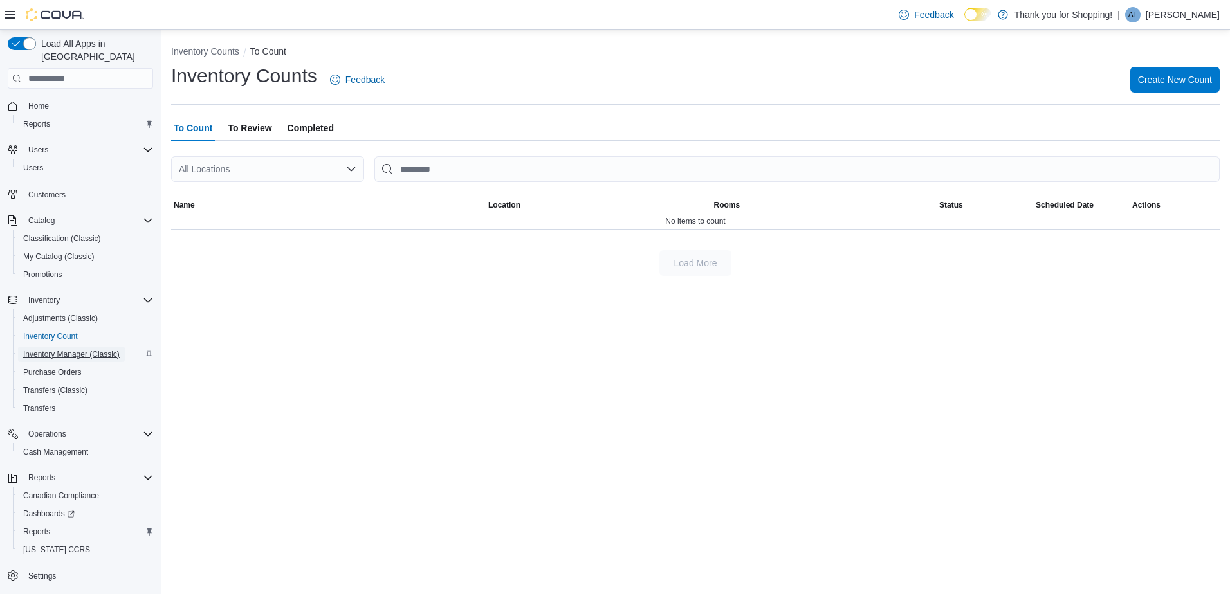
click at [43, 349] on span "Inventory Manager (Classic)" at bounding box center [71, 354] width 96 height 10
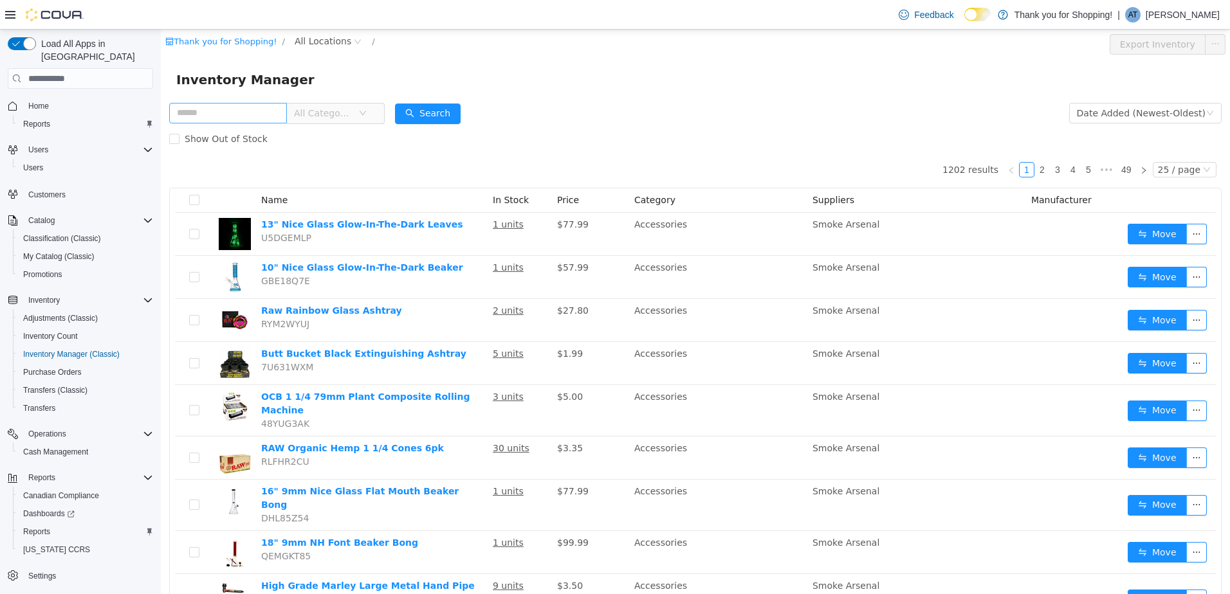
click at [233, 114] on input "text" at bounding box center [228, 113] width 118 height 21
type input "****"
click at [421, 111] on button "Search" at bounding box center [428, 114] width 66 height 21
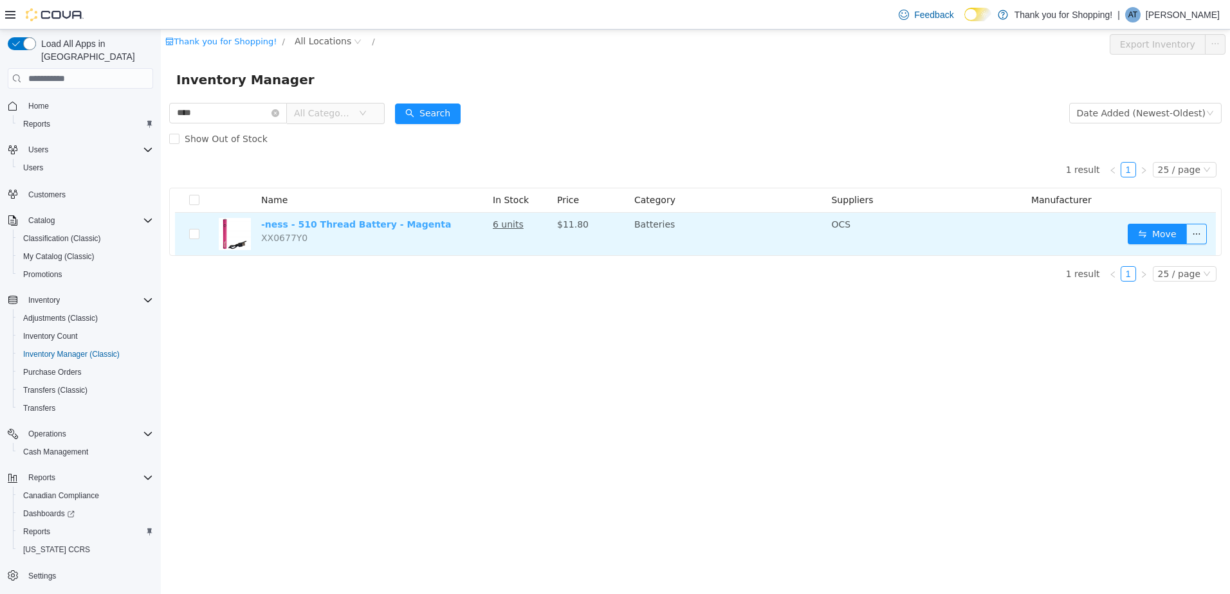
click at [340, 226] on link "-ness - 510 Thread Battery - Magenta" at bounding box center [356, 224] width 190 height 10
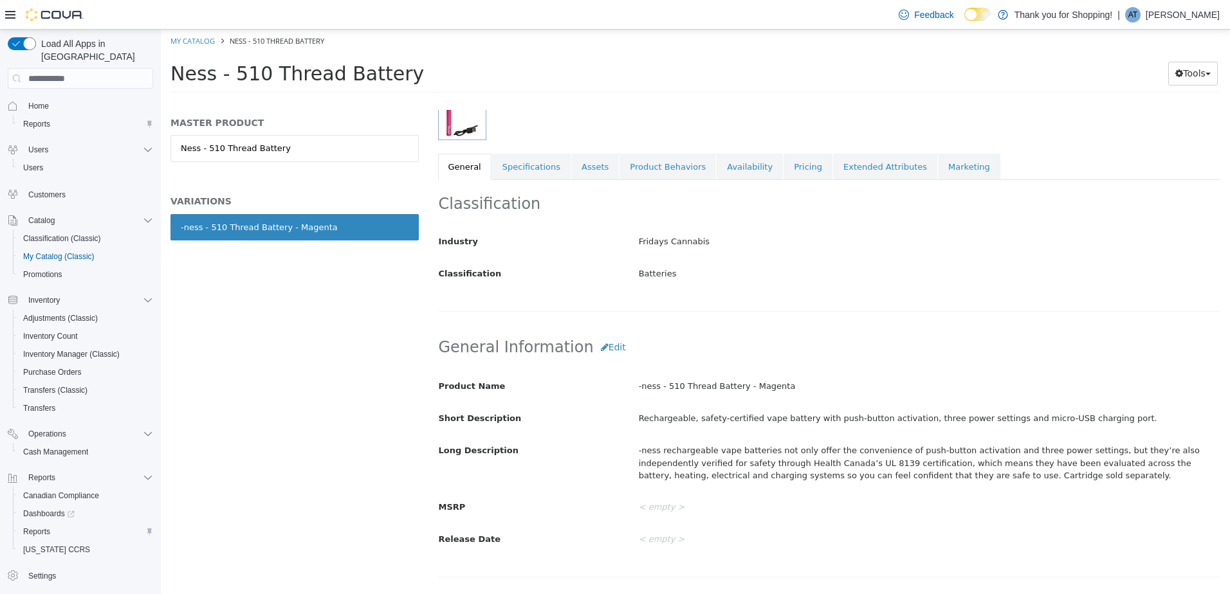
scroll to position [64, 0]
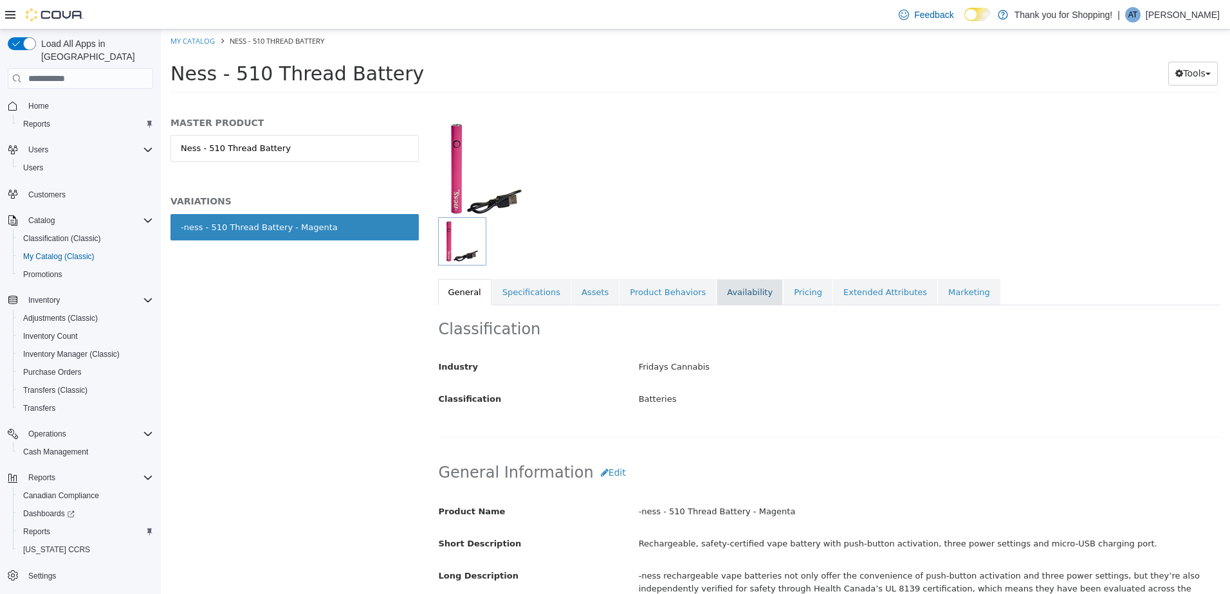
click at [738, 296] on link "Availability" at bounding box center [749, 292] width 66 height 27
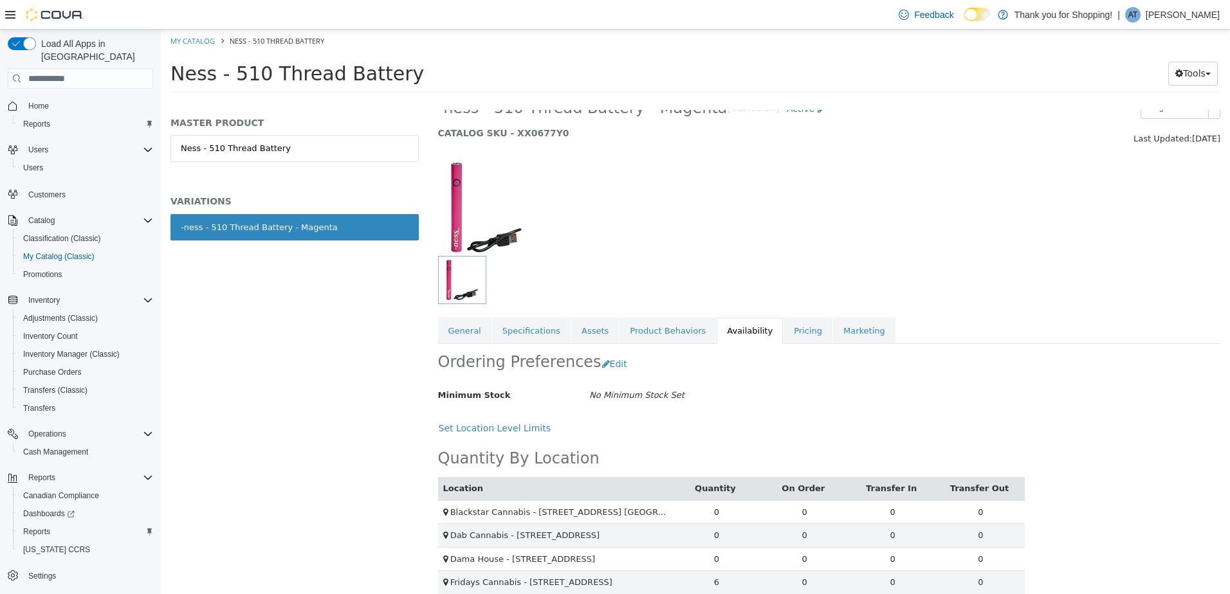
scroll to position [40, 0]
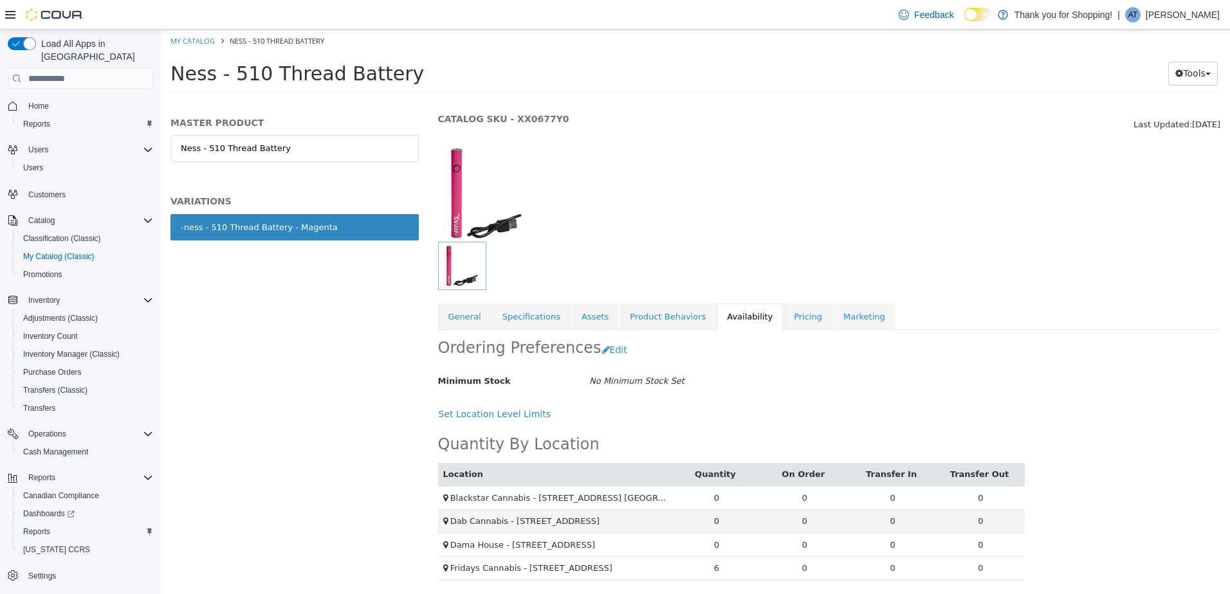
click at [709, 569] on td "6" at bounding box center [716, 569] width 88 height 24
drag, startPoint x: 722, startPoint y: 567, endPoint x: 704, endPoint y: 570, distance: 18.3
click at [704, 570] on td "6" at bounding box center [716, 569] width 88 height 24
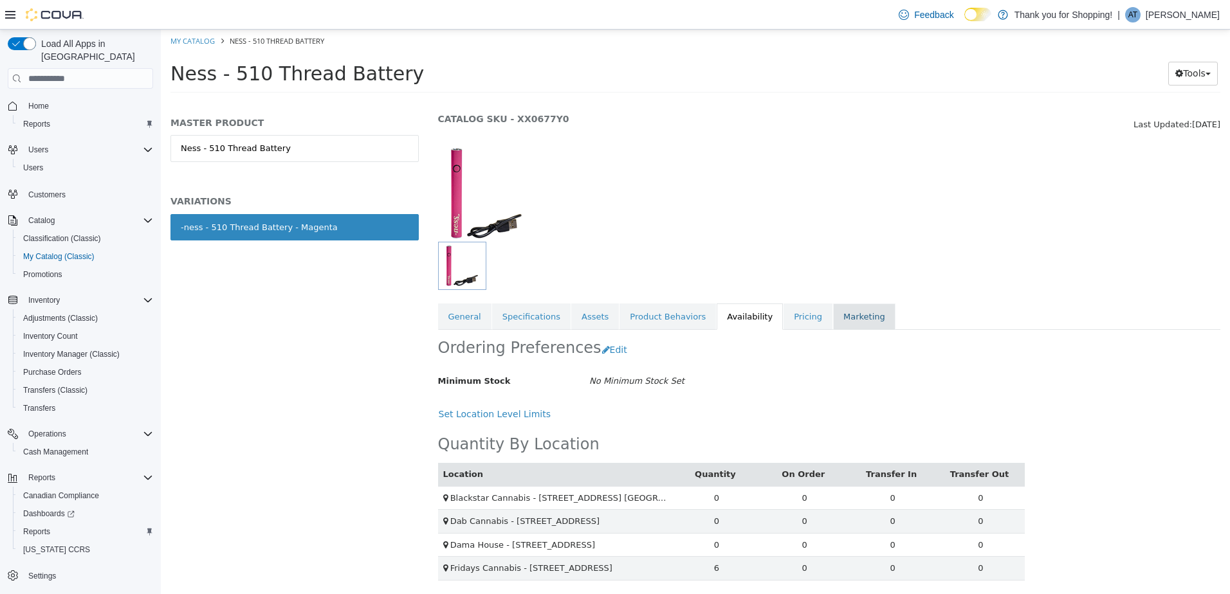
click at [833, 320] on link "Marketing" at bounding box center [864, 317] width 62 height 27
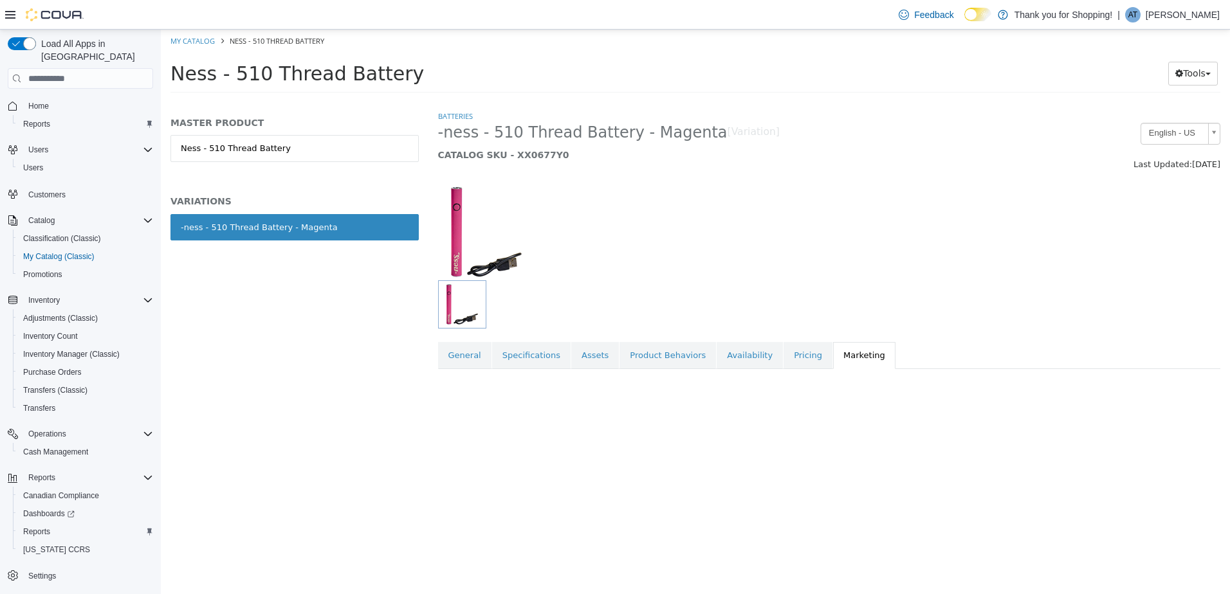
click at [772, 318] on div at bounding box center [729, 304] width 582 height 48
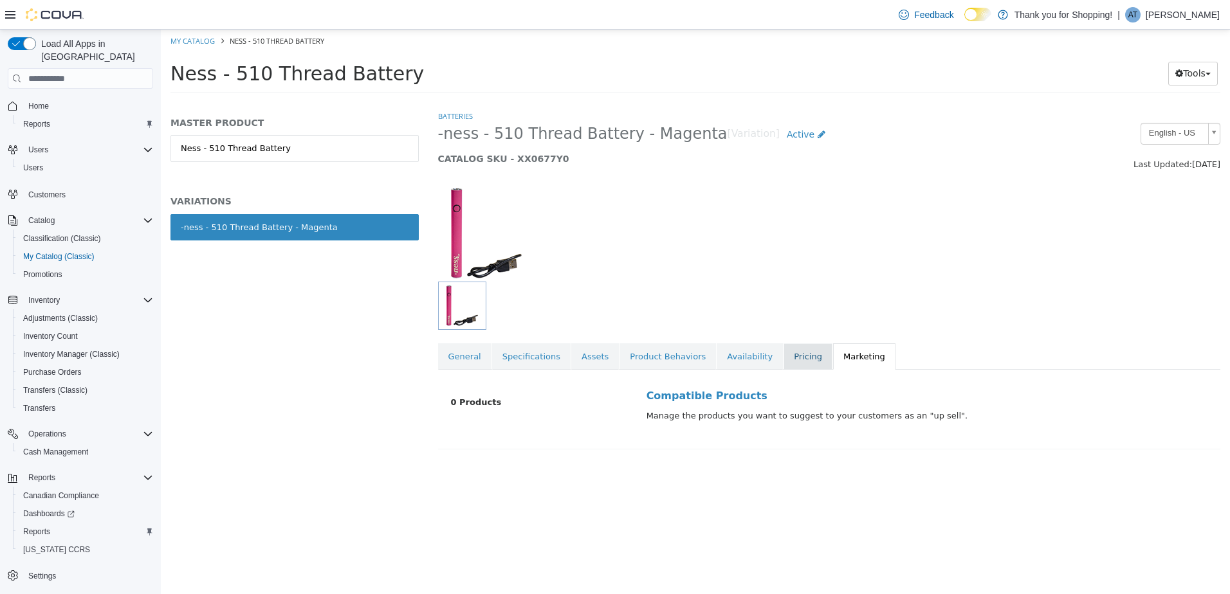
click at [783, 359] on link "Pricing" at bounding box center [807, 356] width 49 height 27
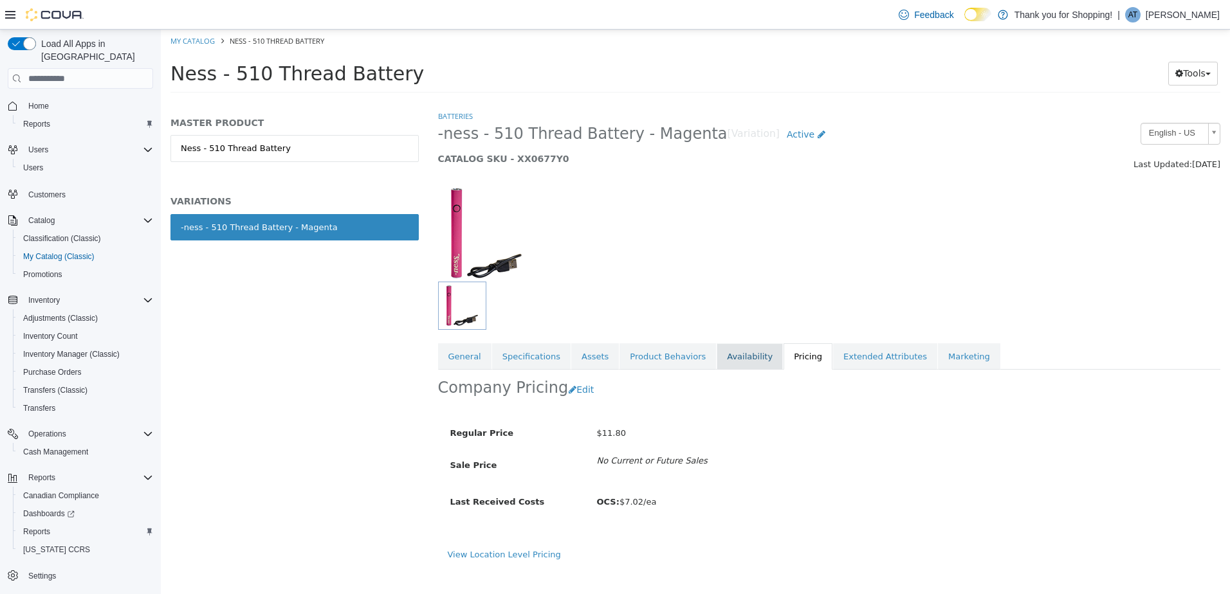
click at [722, 359] on link "Availability" at bounding box center [749, 356] width 66 height 27
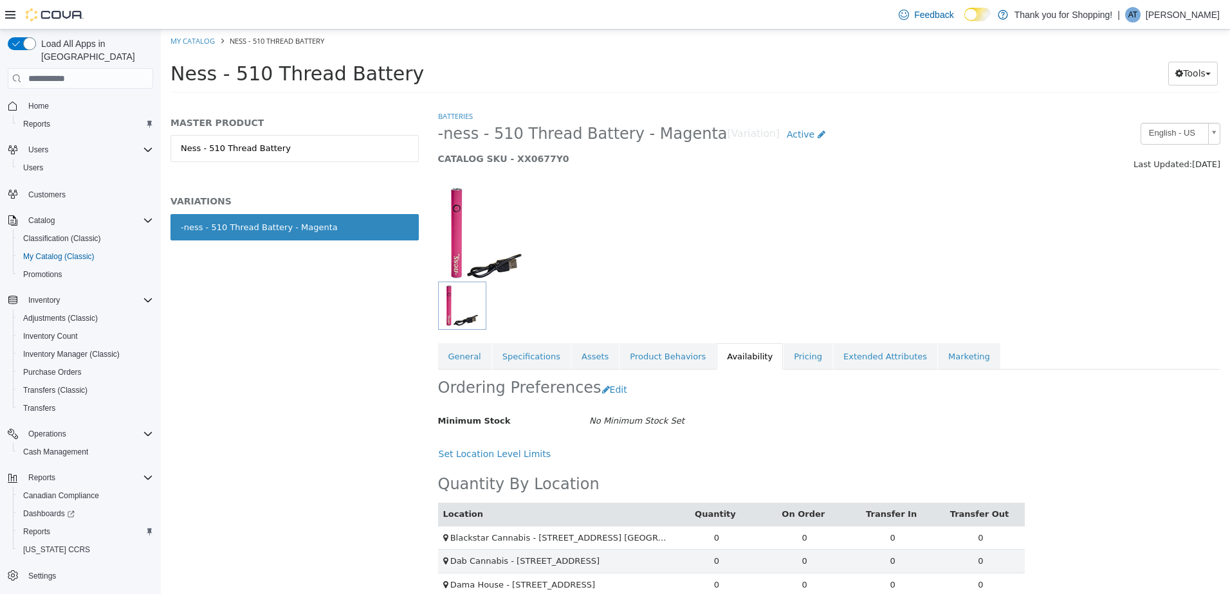
scroll to position [40, 0]
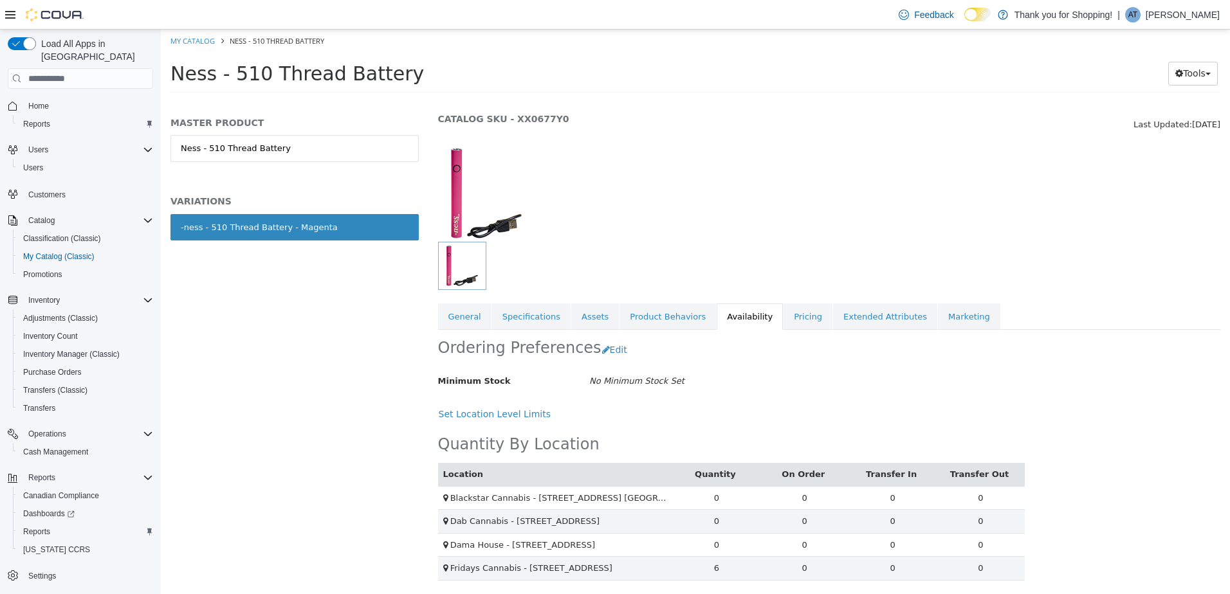
click at [318, 231] on div "-ness - 510 Thread Battery - Magenta" at bounding box center [259, 227] width 157 height 13
click at [280, 150] on link "Ness - 510 Thread Battery" at bounding box center [294, 148] width 248 height 27
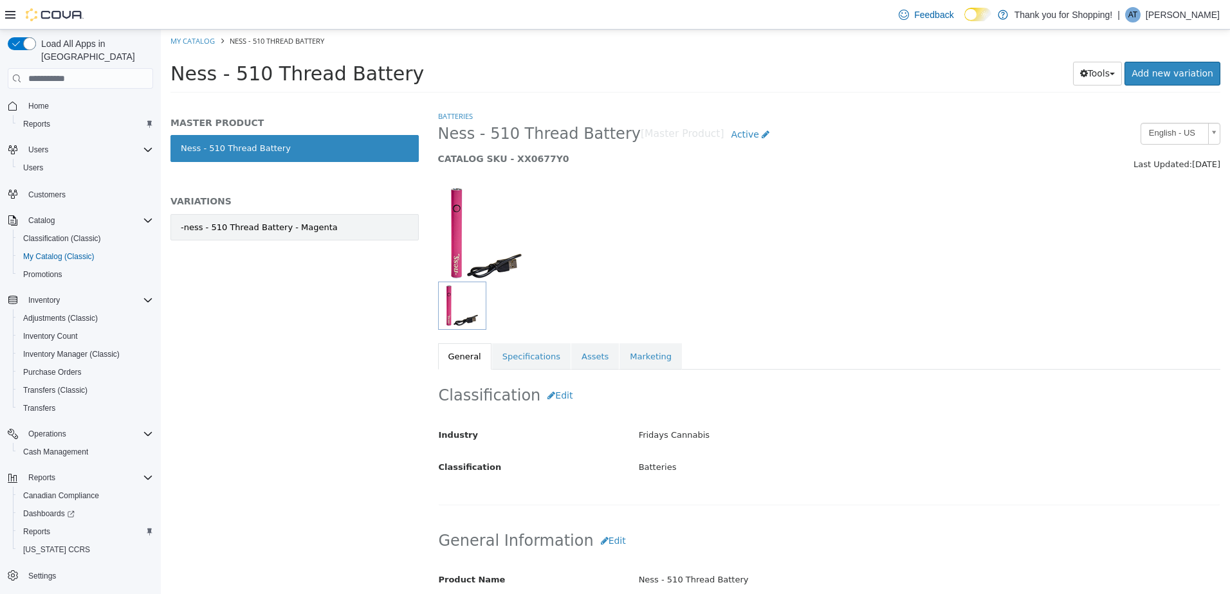
click at [271, 225] on div "-ness - 510 Thread Battery - Magenta" at bounding box center [259, 227] width 157 height 13
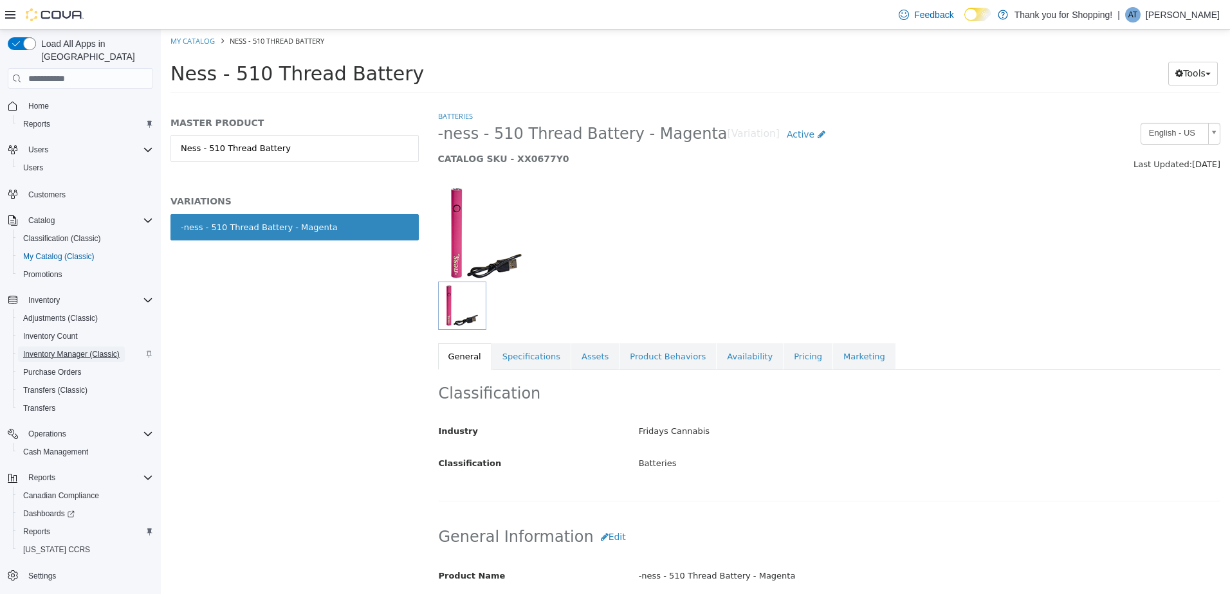
click at [99, 349] on span "Inventory Manager (Classic)" at bounding box center [71, 354] width 96 height 10
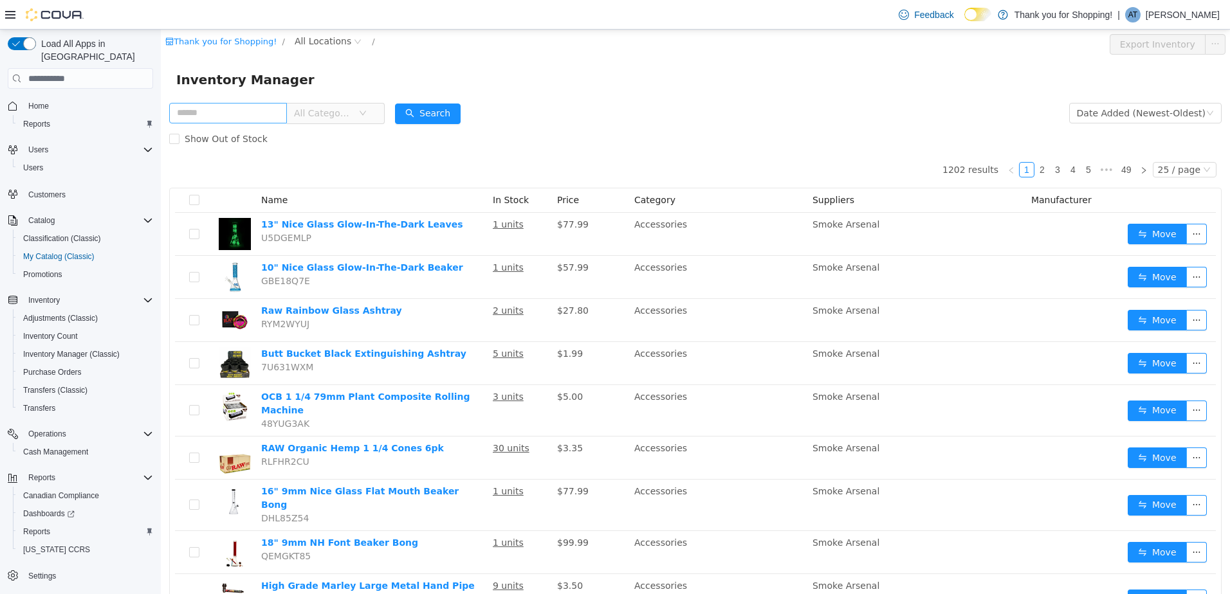
click at [223, 113] on input "text" at bounding box center [228, 113] width 118 height 21
type input "**********"
click at [450, 120] on button "Search" at bounding box center [428, 114] width 66 height 21
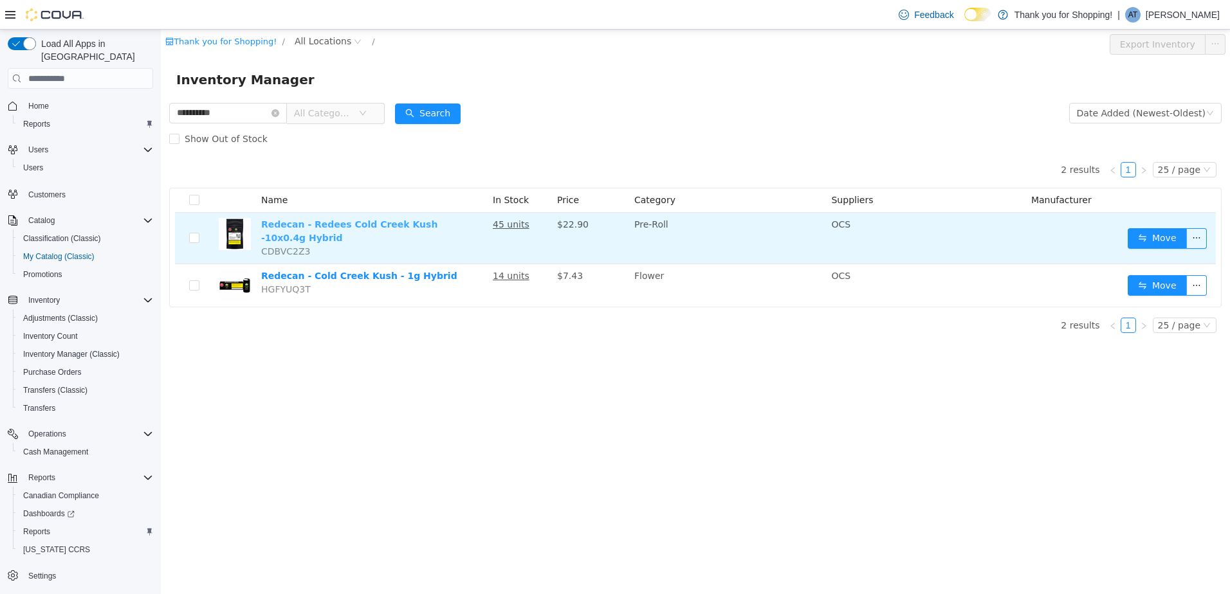
click at [340, 223] on link "Redecan - Redees Cold Creek Kush -10x0.4g Hybrid" at bounding box center [349, 231] width 176 height 24
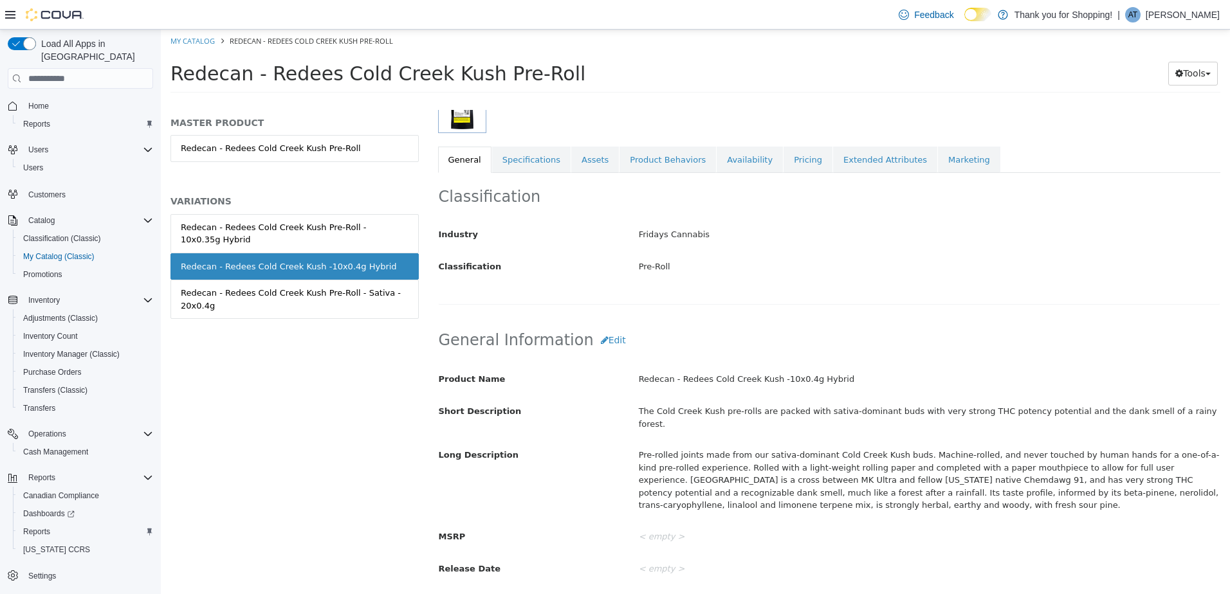
scroll to position [132, 0]
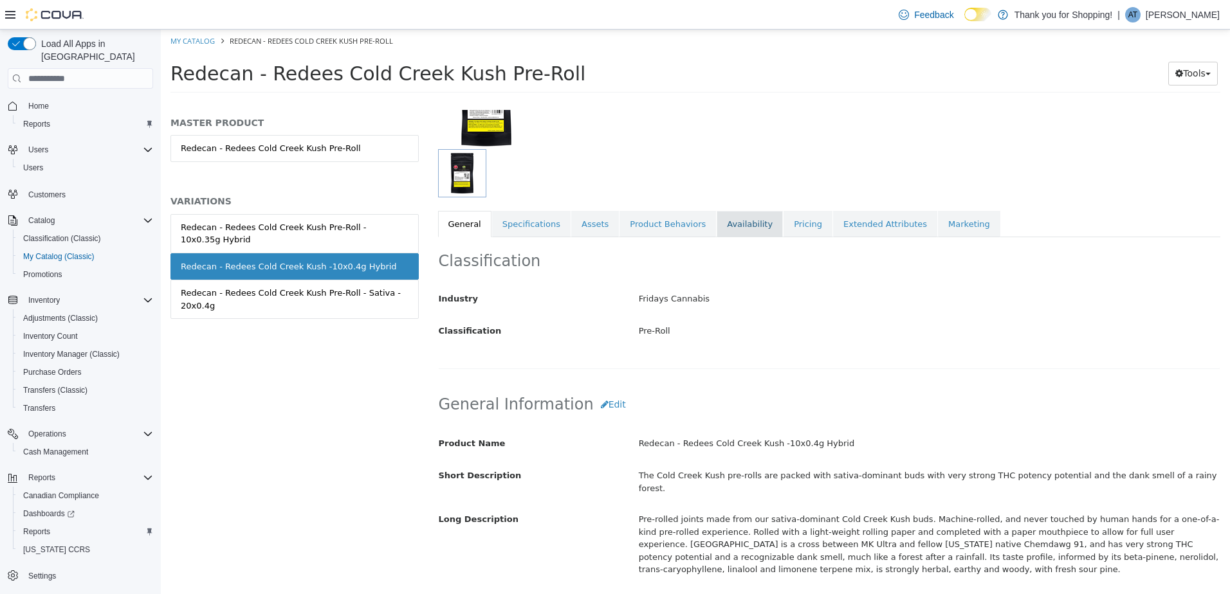
click at [716, 219] on link "Availability" at bounding box center [749, 224] width 66 height 27
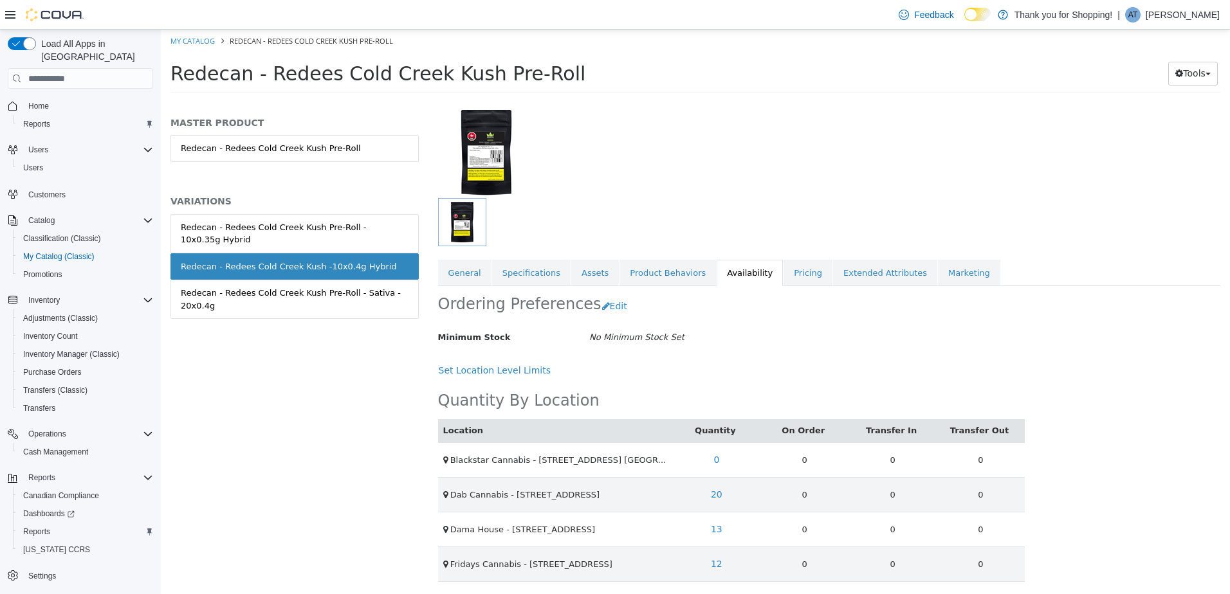
scroll to position [85, 0]
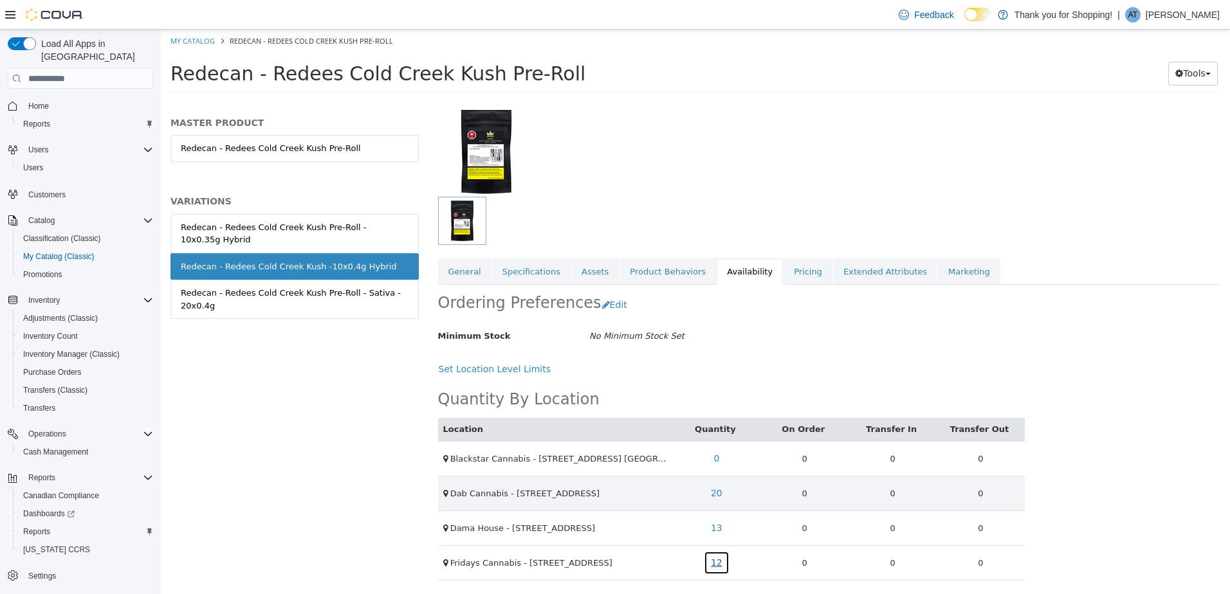
click at [712, 560] on link "12" at bounding box center [717, 563] width 26 height 24
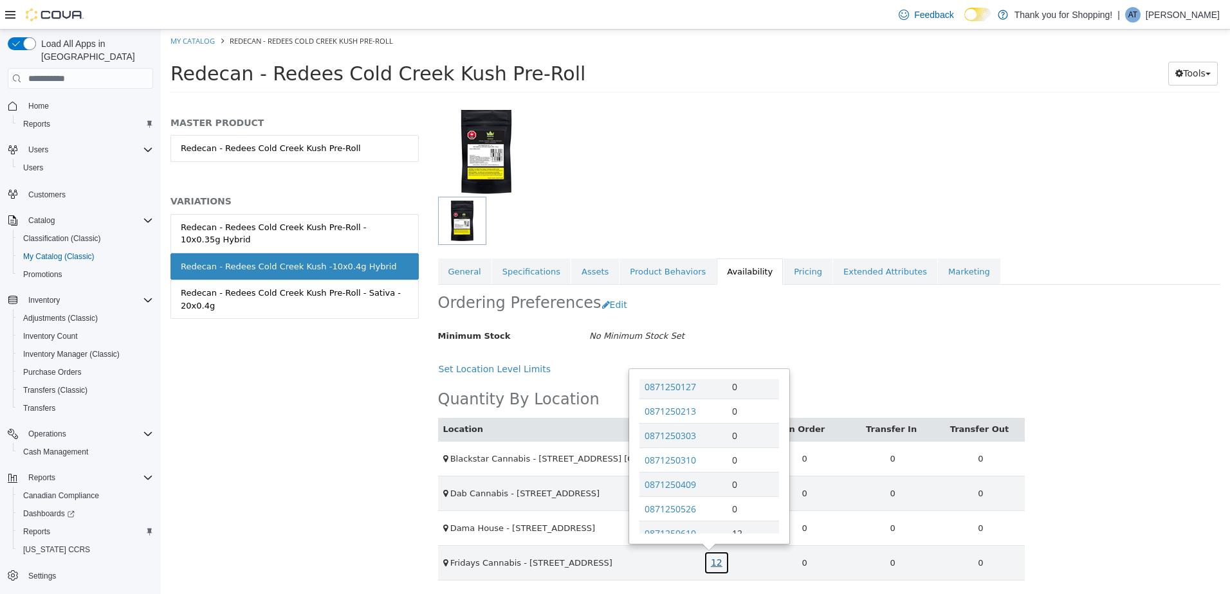
scroll to position [1008, 0]
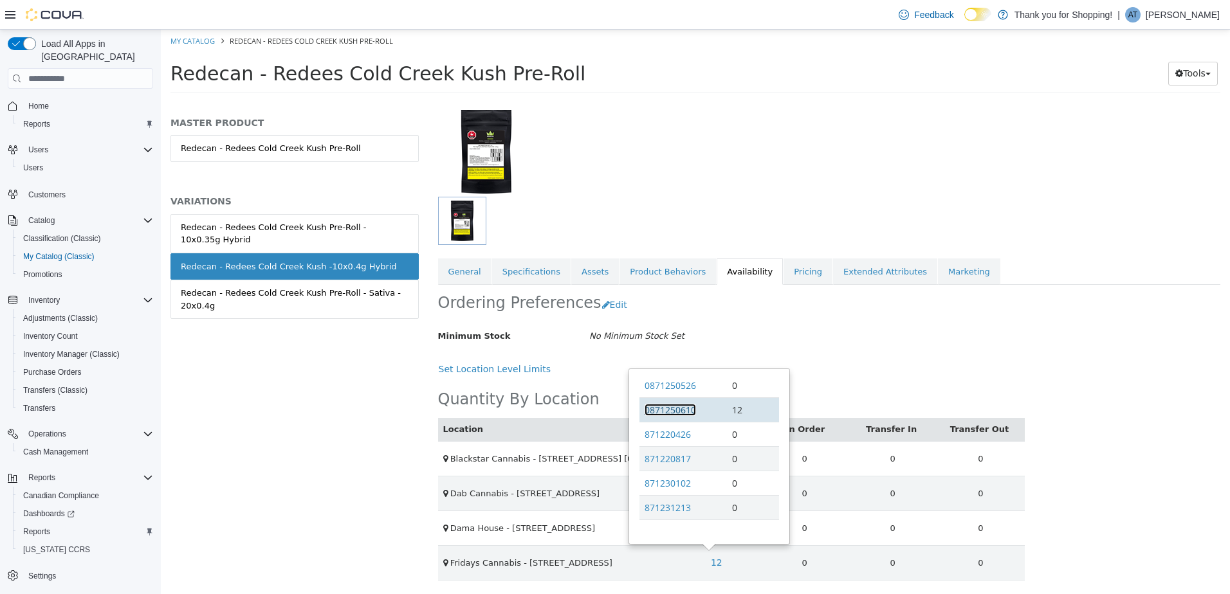
click at [657, 409] on link "0871250610" at bounding box center [669, 410] width 51 height 12
click at [50, 349] on span "Inventory Manager (Classic)" at bounding box center [71, 354] width 96 height 10
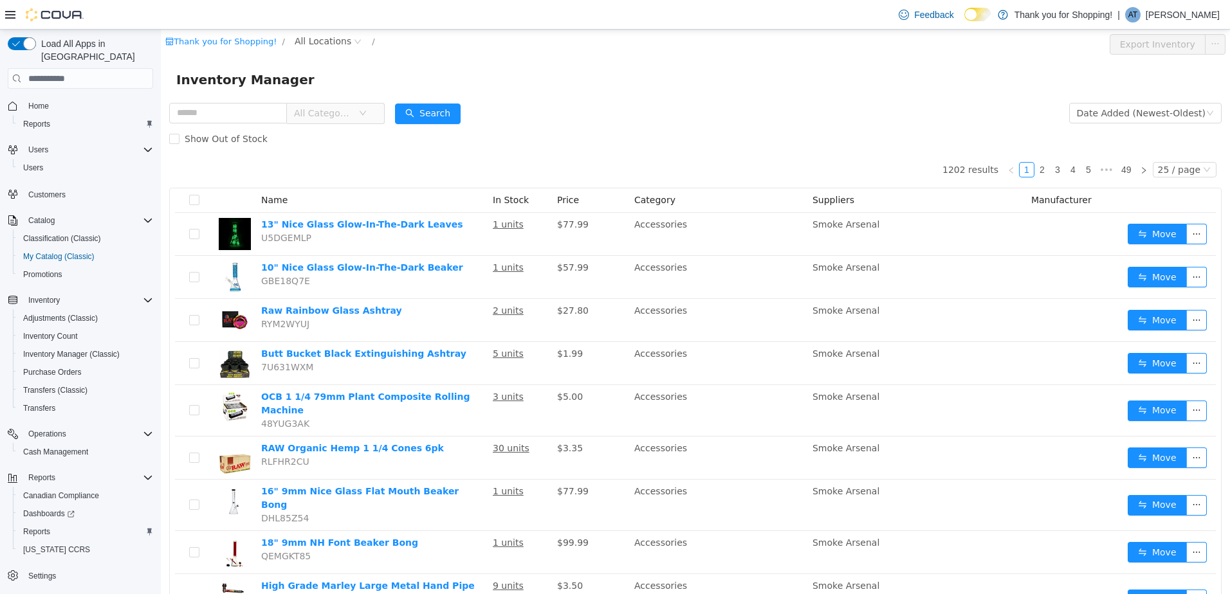
click at [358, 116] on span "All Categories" at bounding box center [326, 113] width 64 height 19
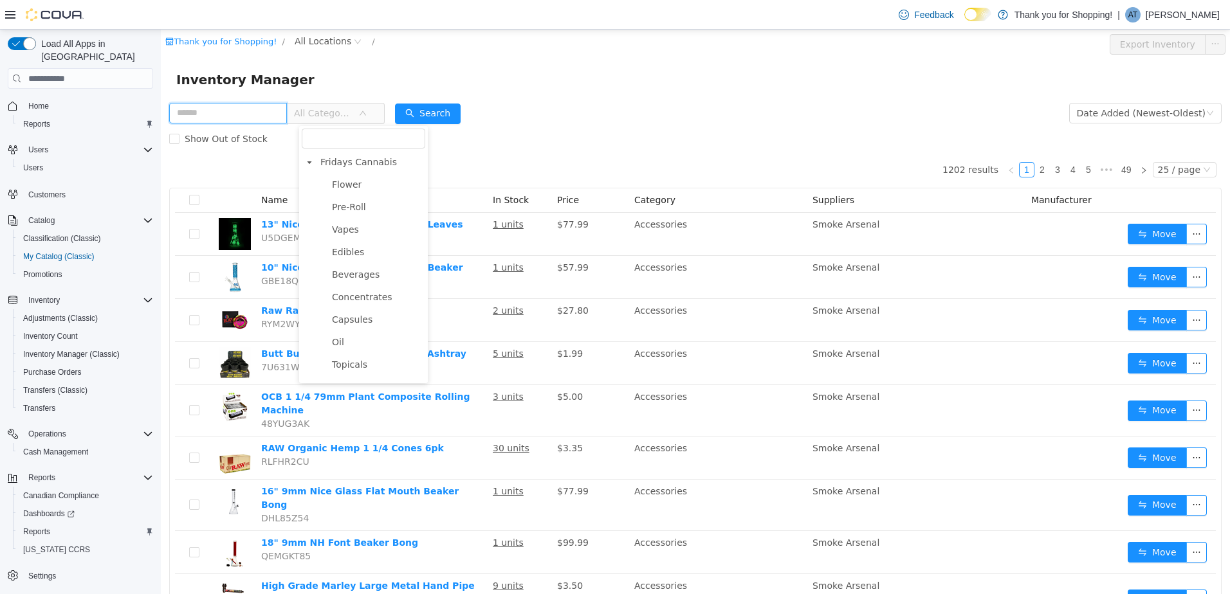
click at [233, 107] on input "text" at bounding box center [228, 113] width 118 height 21
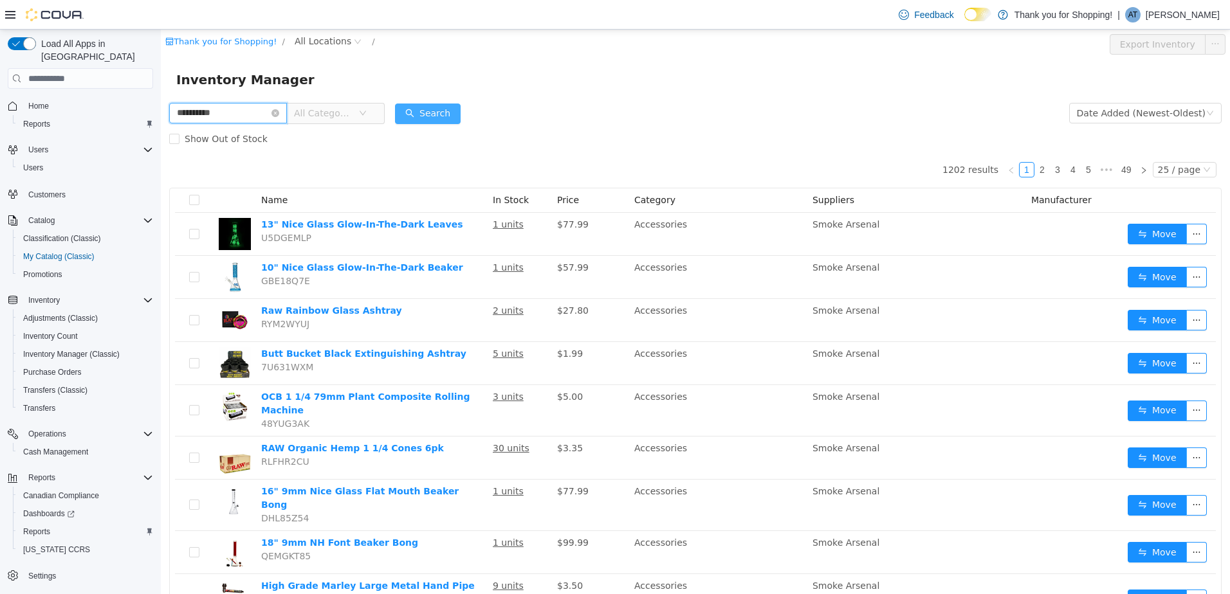
type input "**********"
click at [435, 107] on button "Search" at bounding box center [428, 114] width 66 height 21
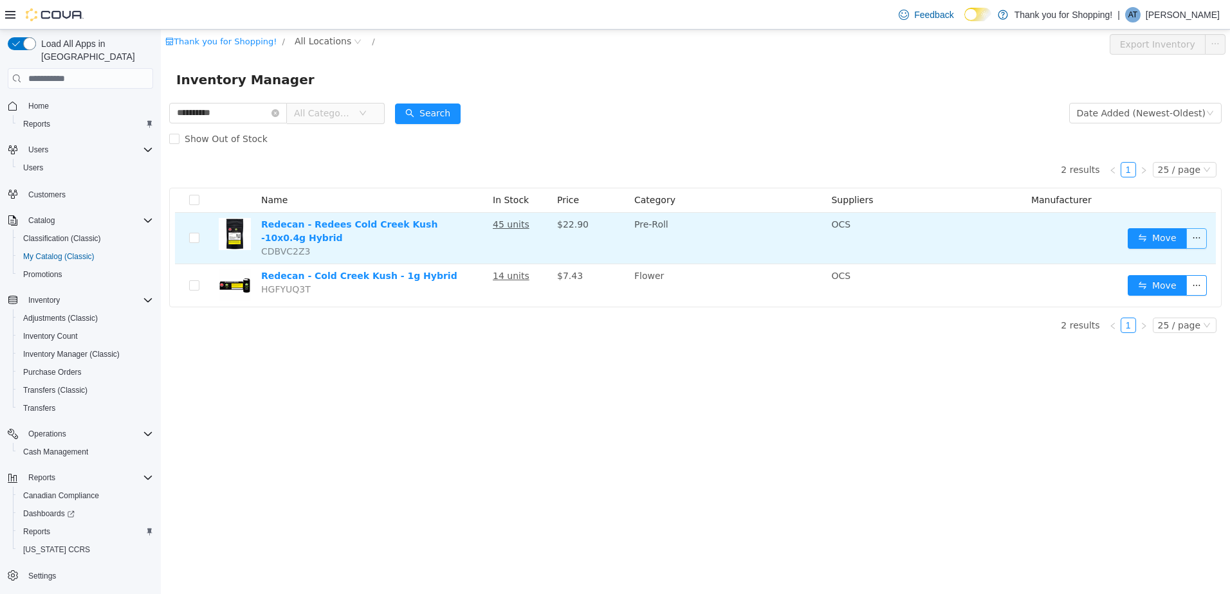
click at [1198, 235] on button "button" at bounding box center [1196, 238] width 21 height 21
click at [1198, 233] on button "button" at bounding box center [1196, 238] width 21 height 21
click at [410, 225] on link "Redecan - Redees Cold Creek Kush -10x0.4g Hybrid" at bounding box center [349, 231] width 176 height 24
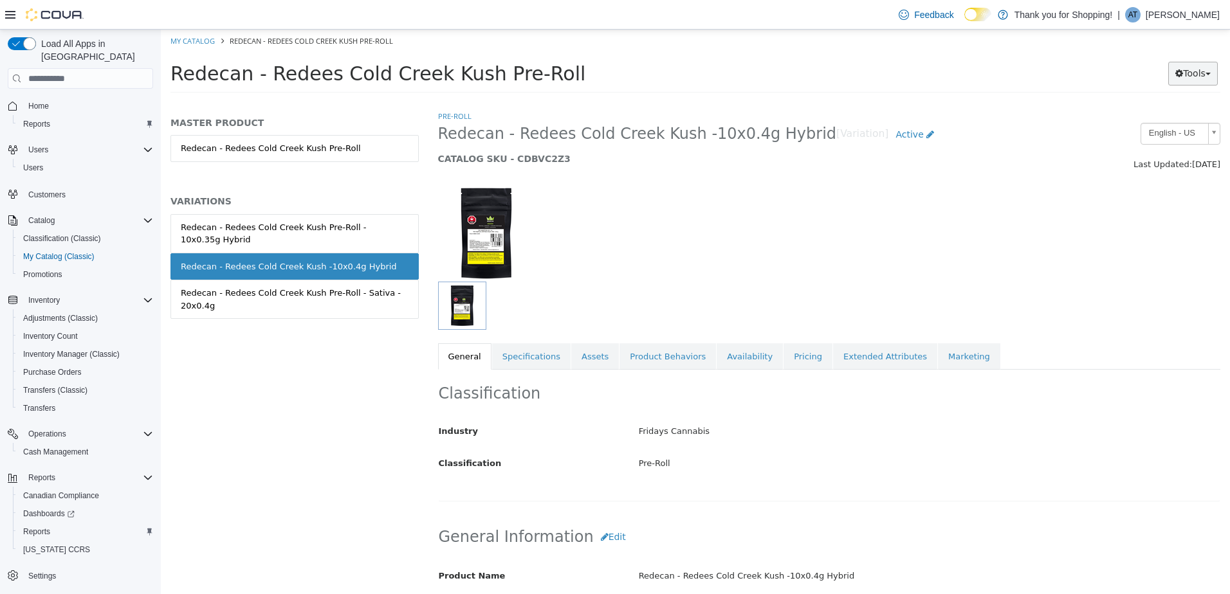
click at [1214, 74] on button "Tools" at bounding box center [1193, 74] width 50 height 24
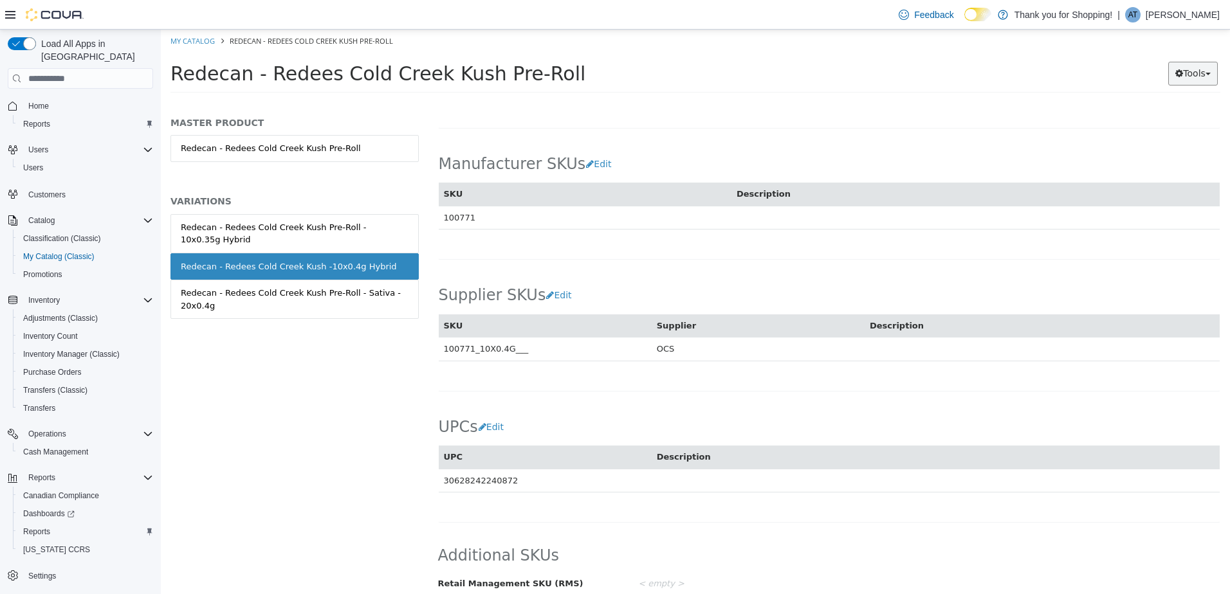
scroll to position [776, 0]
